Goal: Task Accomplishment & Management: Manage account settings

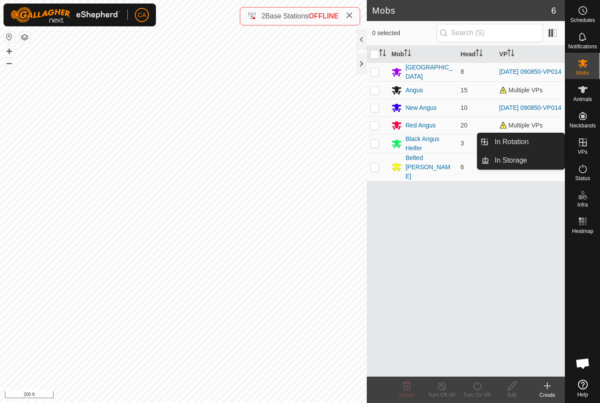
click at [379, 53] on input "checkbox" at bounding box center [374, 54] width 9 height 9
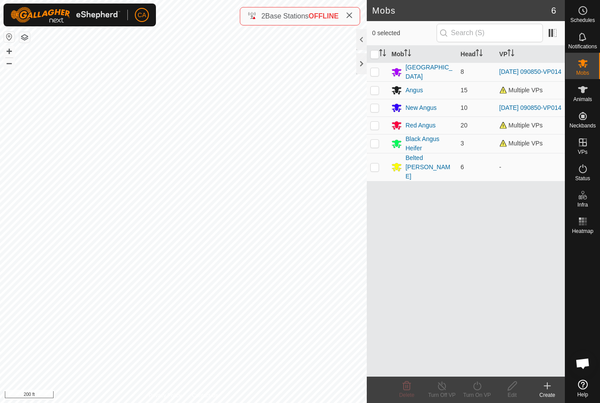
checkbox input "true"
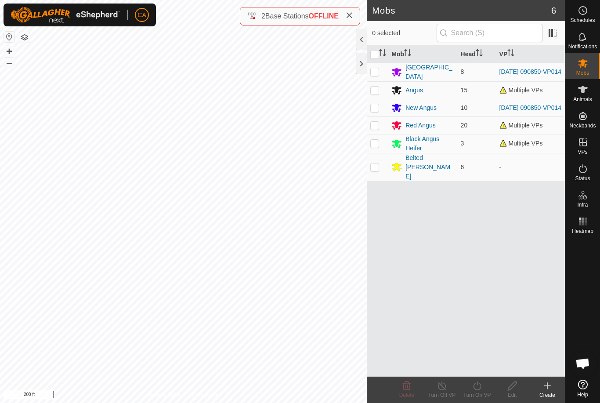
checkbox input "true"
click at [376, 165] on p-checkbox at bounding box center [374, 166] width 9 height 7
checkbox input "false"
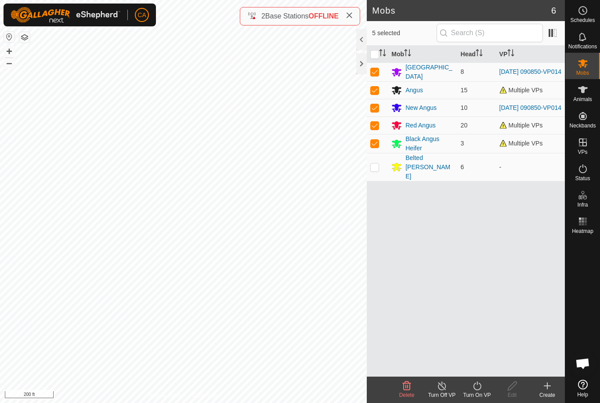
click at [480, 384] on icon at bounding box center [477, 385] width 8 height 9
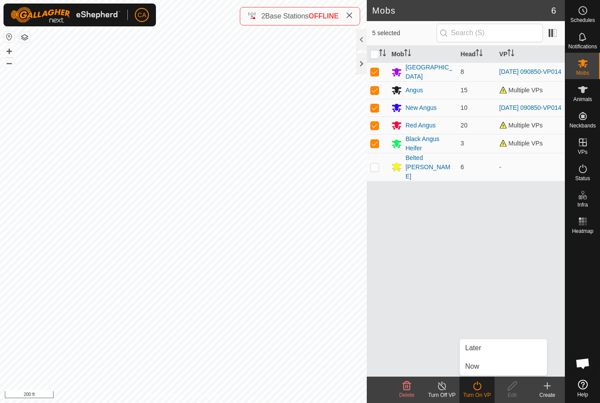
click at [499, 366] on link "Now" at bounding box center [503, 367] width 87 height 18
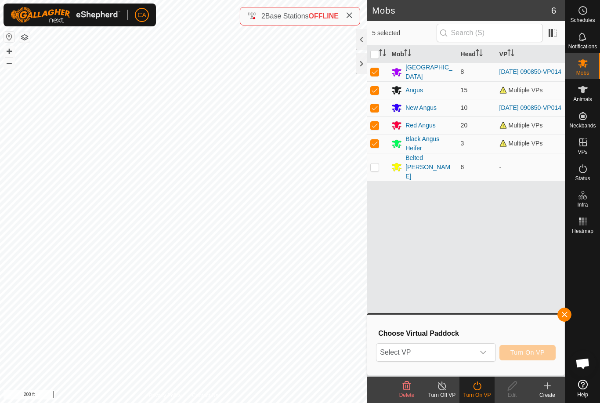
click at [470, 360] on span "Select VP" at bounding box center [425, 352] width 98 height 18
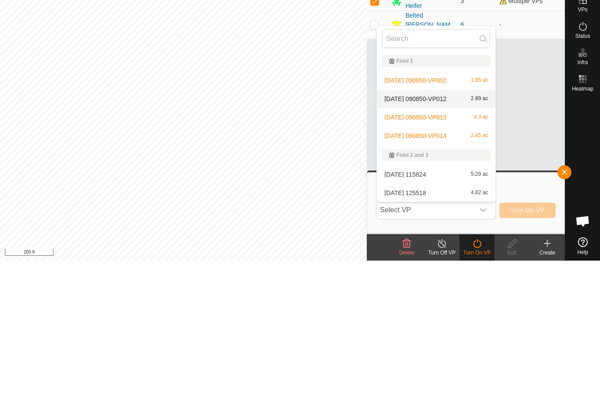
click at [441, 238] on span "[DATE] 090850-VP012" at bounding box center [415, 241] width 62 height 6
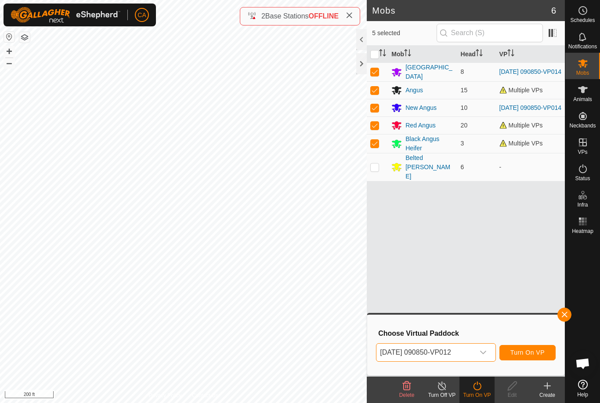
click at [429, 349] on span "[DATE] 090850-VP012" at bounding box center [425, 352] width 98 height 18
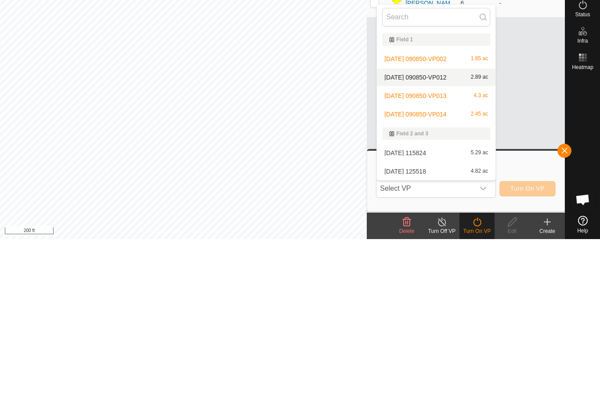
click at [431, 330] on div "[DATE] 125518 4.82 ac" at bounding box center [436, 335] width 108 height 11
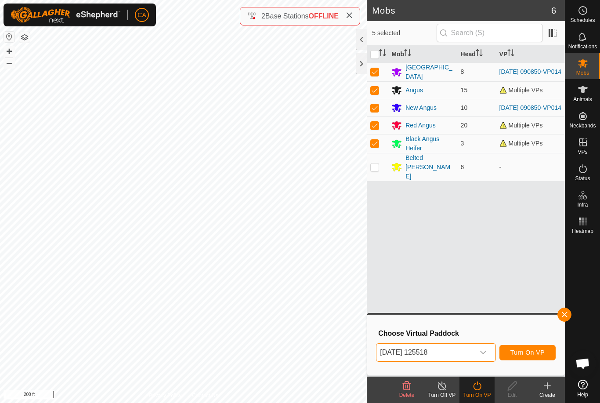
click at [465, 350] on span "[DATE] 125518" at bounding box center [425, 352] width 98 height 18
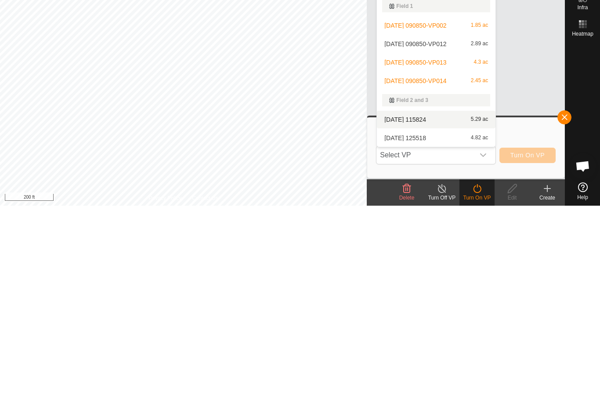
click at [432, 311] on div "[DATE] 115824 5.29 ac" at bounding box center [436, 316] width 108 height 11
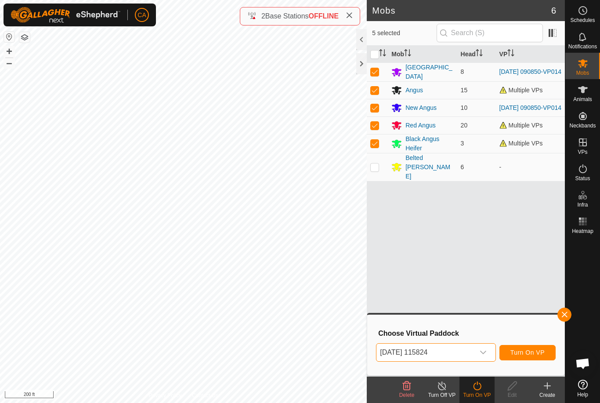
click at [442, 354] on span "[DATE] 115824" at bounding box center [425, 352] width 98 height 18
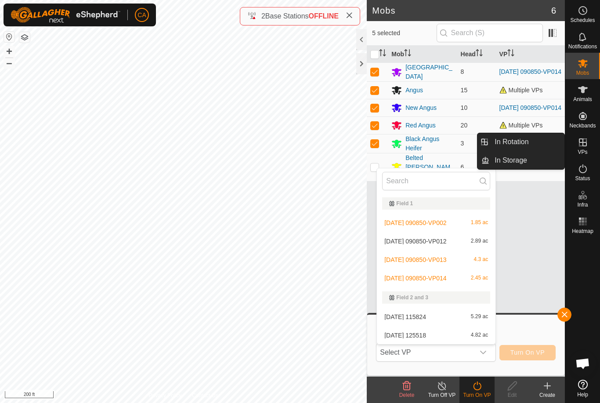
click at [527, 139] on span "In Rotation" at bounding box center [512, 142] width 34 height 11
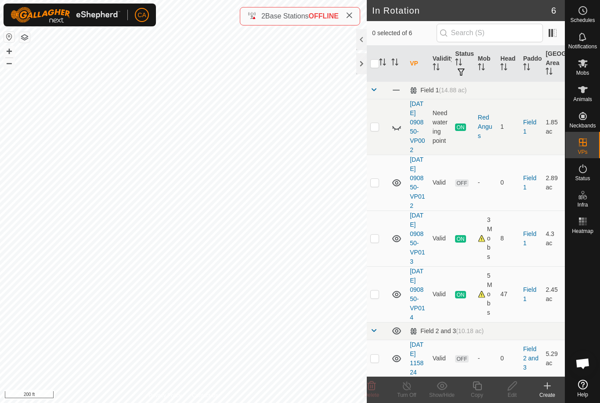
click at [380, 200] on td at bounding box center [377, 183] width 21 height 56
click at [379, 385] on delete-svg-icon at bounding box center [371, 385] width 35 height 11
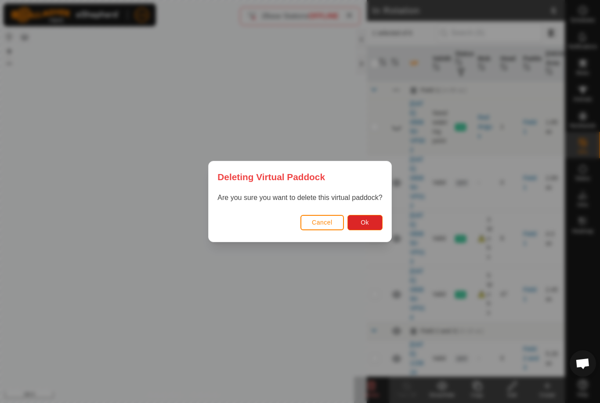
click at [374, 216] on button "Ok" at bounding box center [364, 222] width 35 height 15
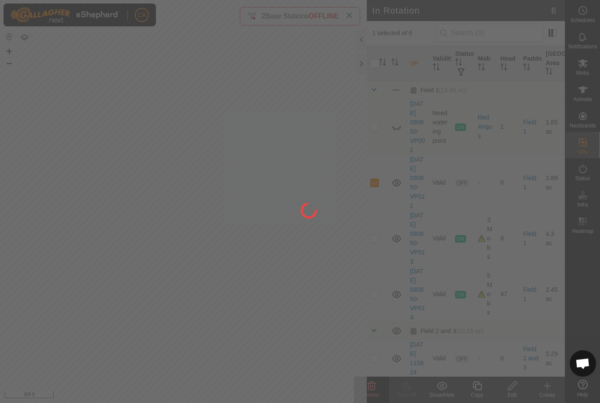
checkbox input "false"
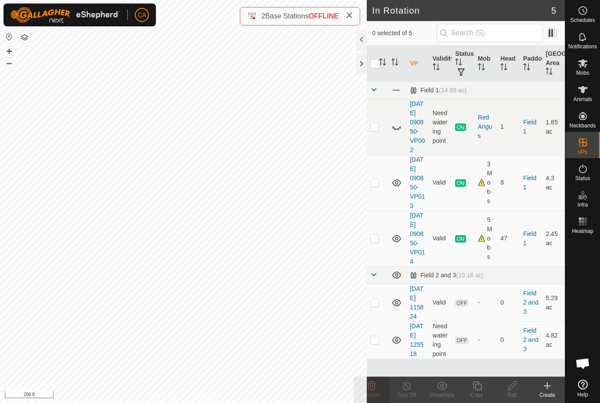
click at [363, 68] on div at bounding box center [361, 63] width 11 height 21
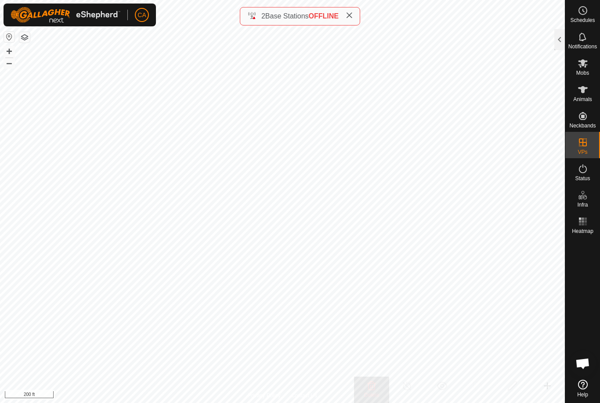
click at [563, 40] on div at bounding box center [559, 39] width 11 height 21
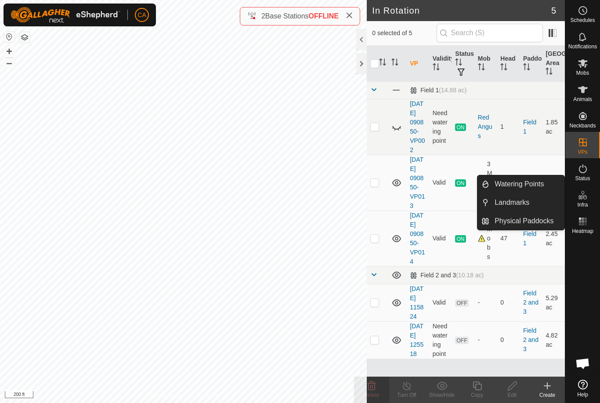
click at [524, 205] on span "Landmarks" at bounding box center [512, 202] width 35 height 11
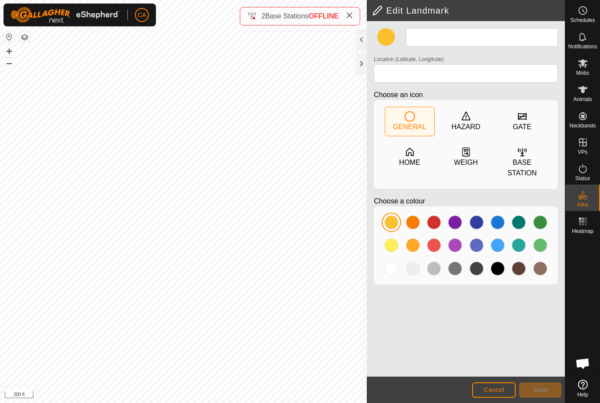
type input "300 gal tub"
type input "44.285580, -72.168421"
click at [499, 386] on span "Cancel" at bounding box center [494, 389] width 21 height 7
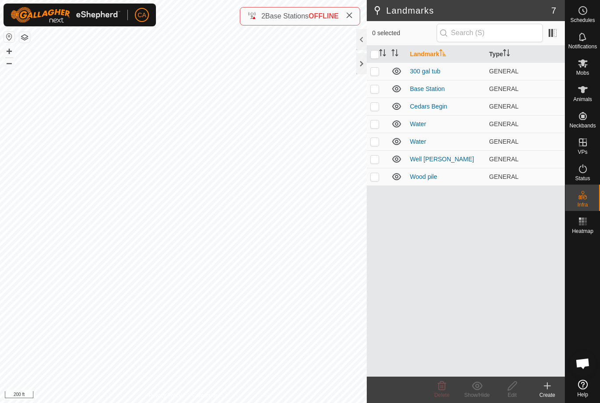
click at [377, 73] on p-checkbox at bounding box center [374, 71] width 9 height 7
click at [446, 387] on icon at bounding box center [442, 385] width 11 height 11
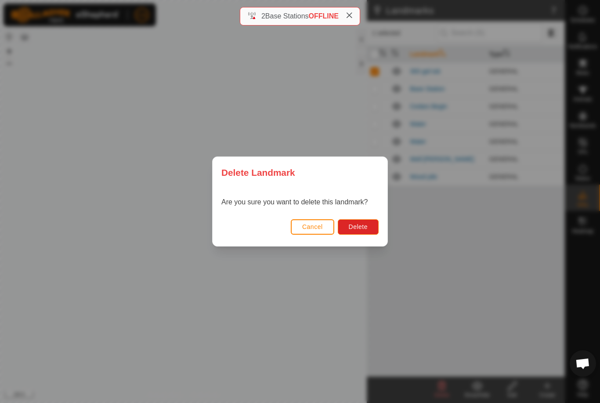
click at [361, 233] on button "Delete" at bounding box center [358, 226] width 41 height 15
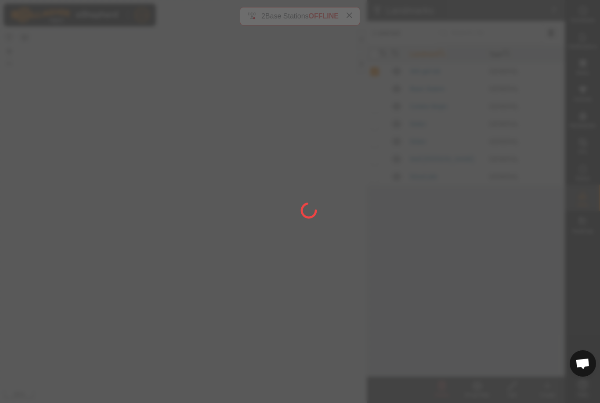
checkbox input "false"
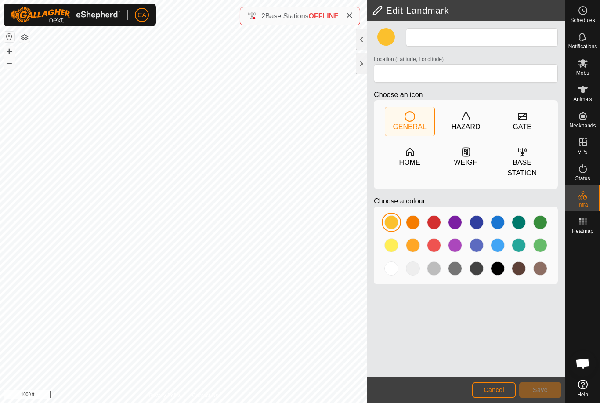
type input "Cedars Begin"
type input "44.287022, -72.154816"
click at [500, 389] on span "Cancel" at bounding box center [494, 389] width 21 height 7
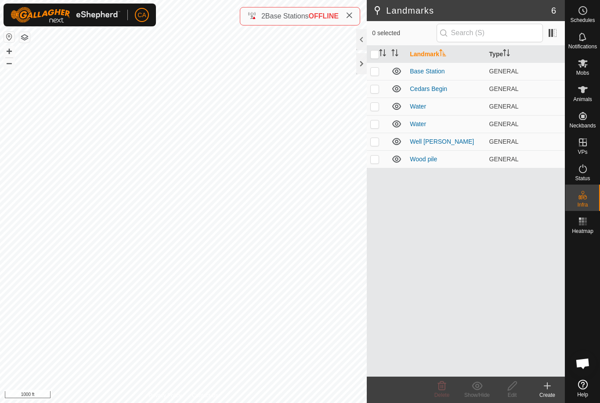
click at [366, 65] on div at bounding box center [361, 63] width 11 height 21
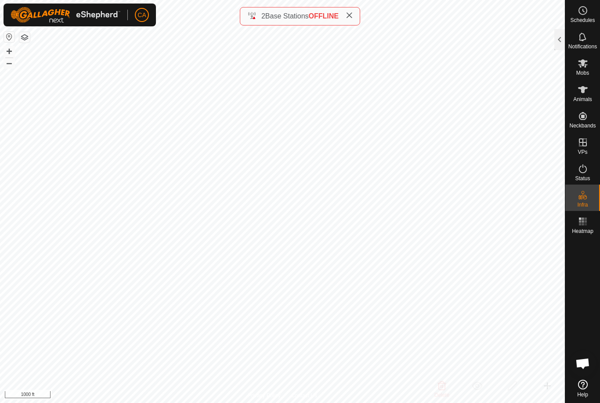
click at [351, 11] on span at bounding box center [349, 16] width 7 height 11
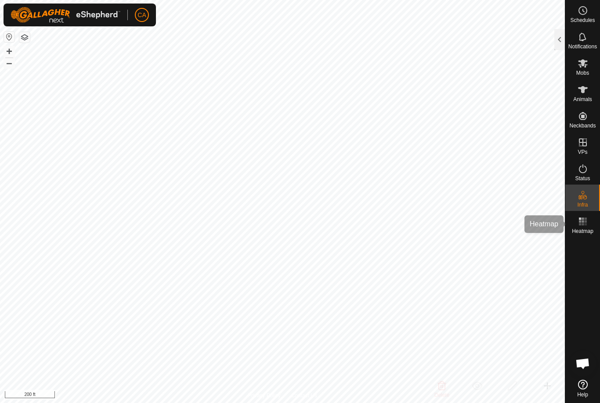
click at [585, 232] on span "Heatmap" at bounding box center [583, 230] width 22 height 5
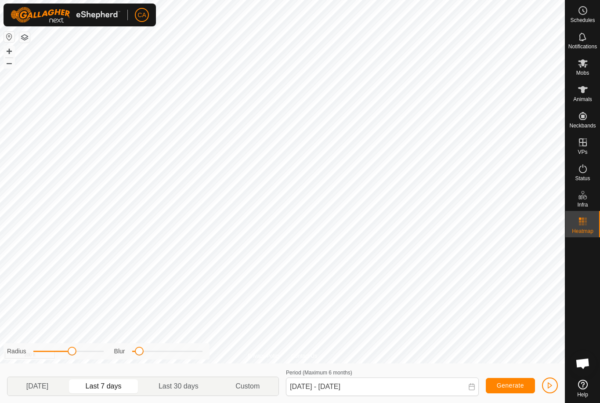
click at [194, 385] on span "Last 30 days" at bounding box center [179, 386] width 40 height 11
click at [115, 388] on span "Last 7 days" at bounding box center [104, 386] width 36 height 11
click at [48, 385] on span "[DATE]" at bounding box center [37, 386] width 22 height 11
type input "[DATE] - [DATE]"
